Goal: Transaction & Acquisition: Subscribe to service/newsletter

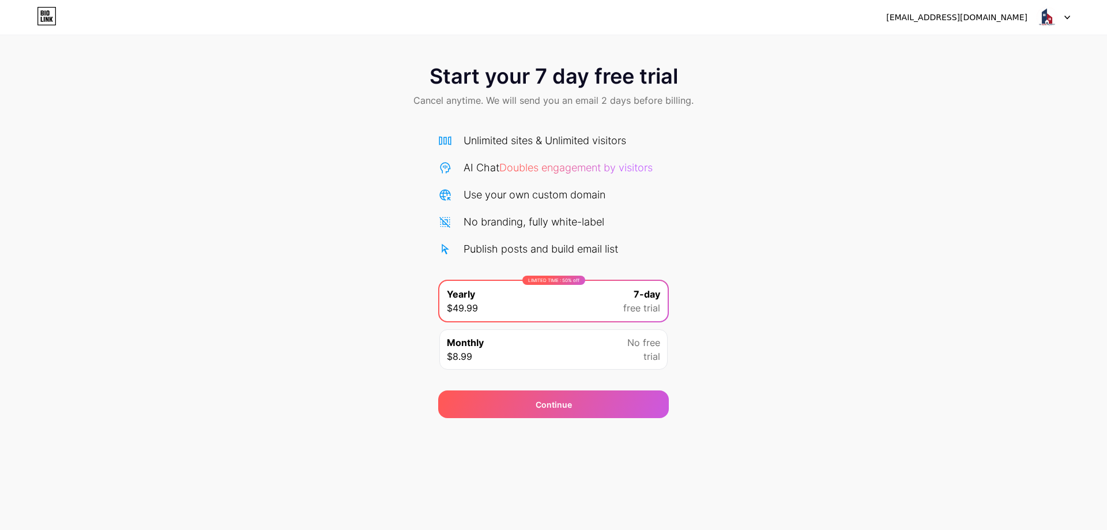
click at [52, 16] on icon at bounding box center [47, 16] width 20 height 18
click at [1058, 25] on div at bounding box center [1053, 17] width 33 height 21
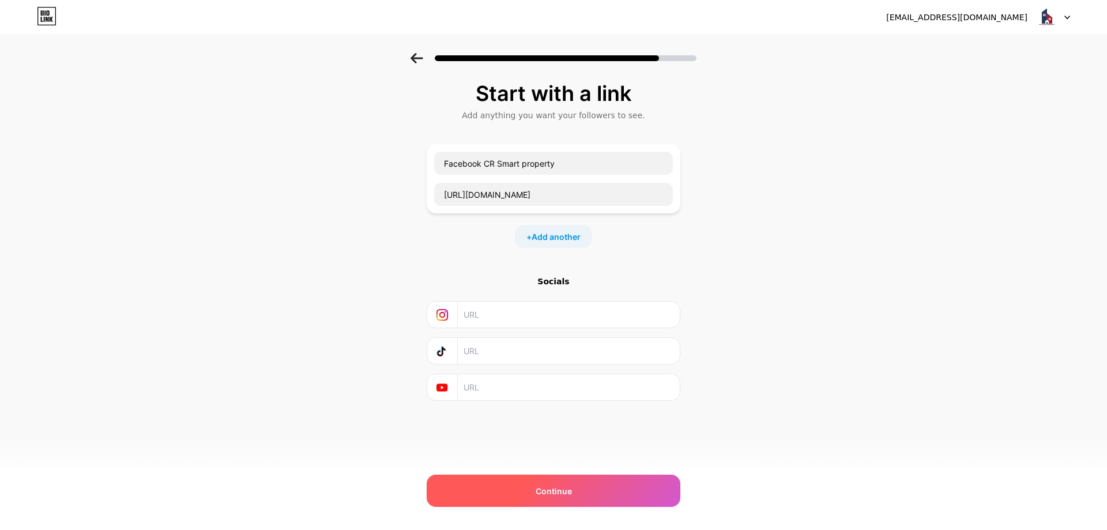
click at [573, 491] on div "Continue" at bounding box center [554, 490] width 254 height 32
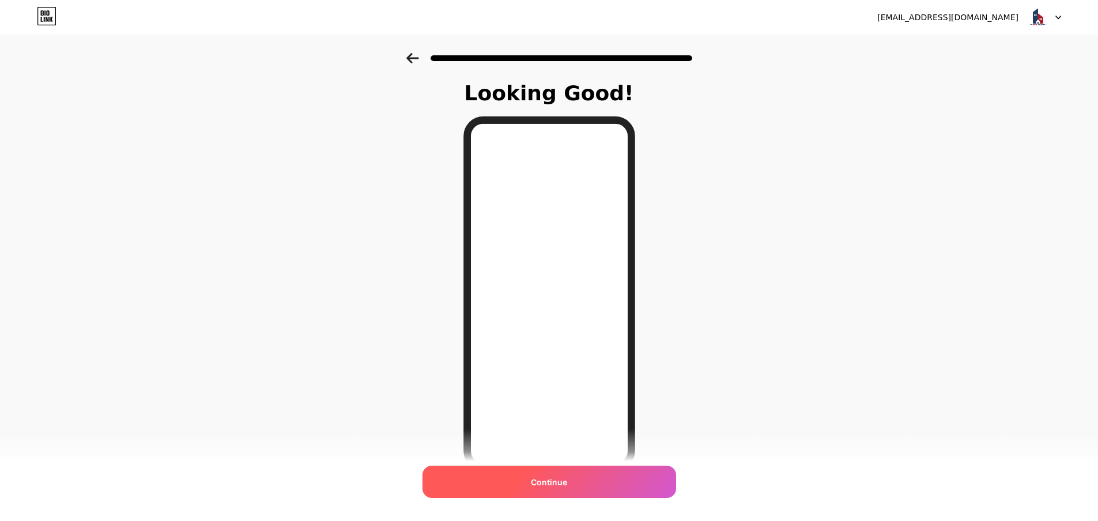
click at [586, 476] on div "Continue" at bounding box center [550, 482] width 254 height 32
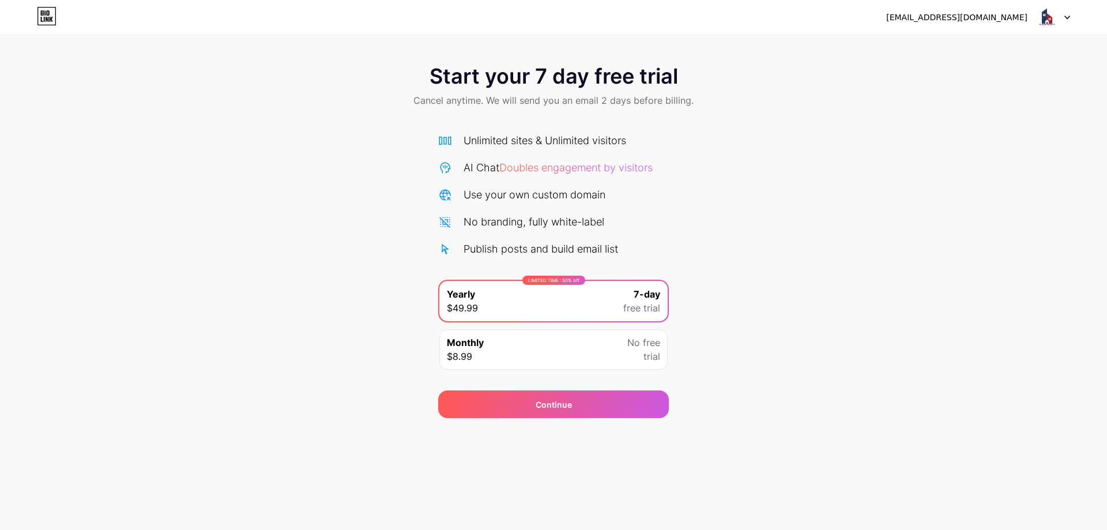
click at [496, 77] on span "Start your 7 day free trial" at bounding box center [554, 76] width 248 height 23
click at [645, 85] on span "Start your 7 day free trial" at bounding box center [554, 76] width 248 height 23
